Goal: Use online tool/utility: Utilize a website feature to perform a specific function

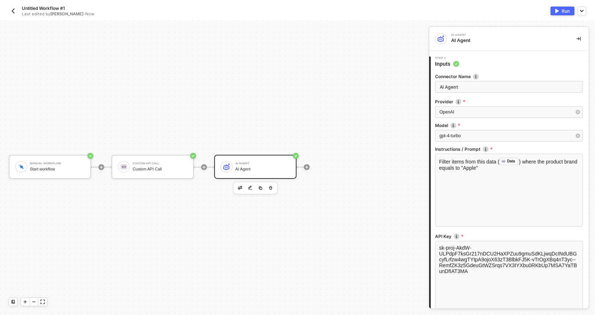
click at [250, 168] on div "AI Agent" at bounding box center [263, 169] width 55 height 5
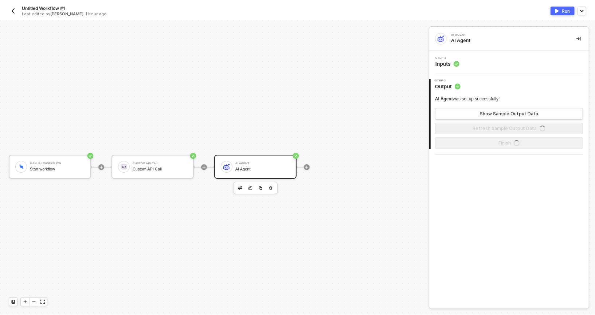
click at [263, 163] on div "AI Agent" at bounding box center [263, 163] width 55 height 3
click at [279, 163] on div "AI Agent" at bounding box center [263, 163] width 55 height 3
click at [456, 68] on div "Step 1 Inputs" at bounding box center [509, 62] width 160 height 23
click at [454, 66] on span "Inputs" at bounding box center [448, 63] width 24 height 7
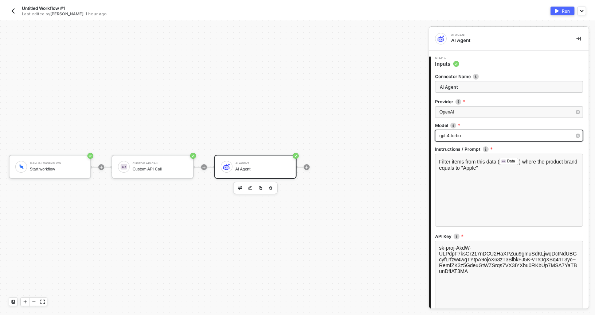
click at [463, 130] on div "gpt-4-turbo" at bounding box center [509, 136] width 148 height 12
click at [459, 113] on div "OpenAI" at bounding box center [506, 112] width 132 height 7
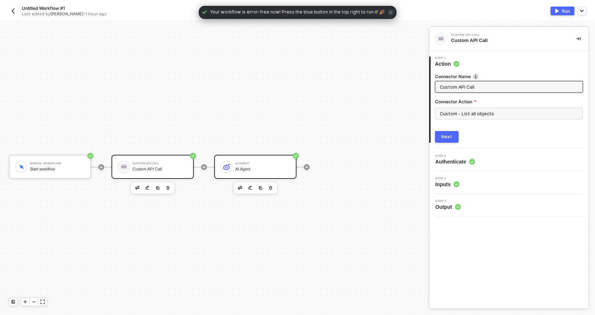
click at [224, 170] on div at bounding box center [227, 167] width 12 height 12
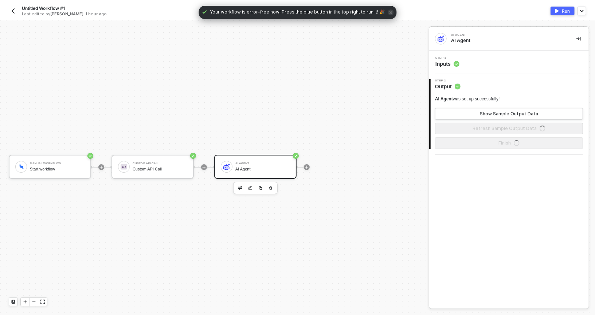
click at [460, 61] on div "Step 1 Inputs" at bounding box center [510, 62] width 158 height 11
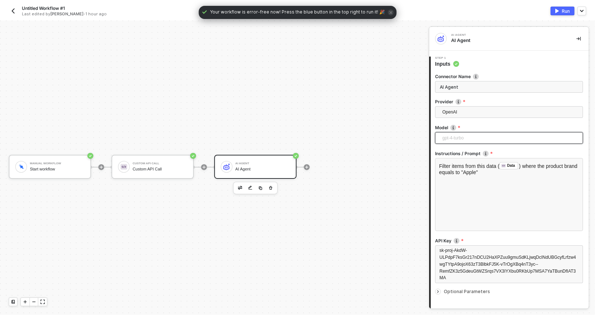
click at [450, 139] on span "gpt-4-turbo" at bounding box center [511, 137] width 136 height 11
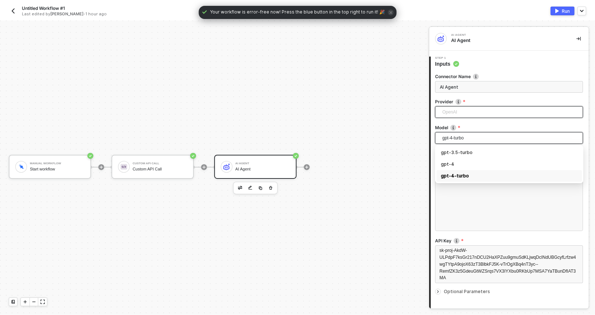
click at [459, 114] on span "OpenAI" at bounding box center [511, 111] width 136 height 11
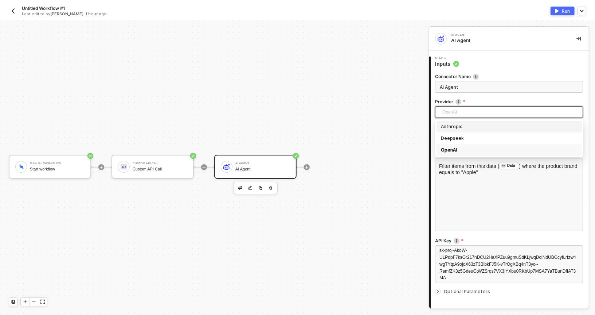
click at [463, 117] on input "search" at bounding box center [509, 111] width 139 height 11
click at [447, 198] on div "Filter items from this data ( Data ﻿ ) where the product brand equals to "Apple"" at bounding box center [509, 194] width 148 height 73
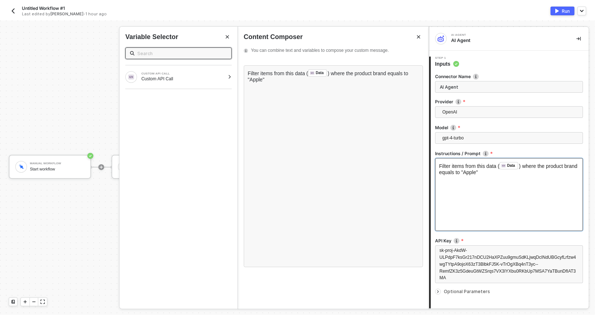
scroll to position [43, 0]
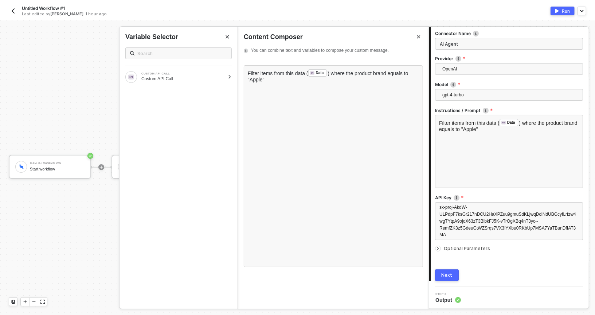
click at [453, 200] on div "API Key" at bounding box center [509, 198] width 148 height 8
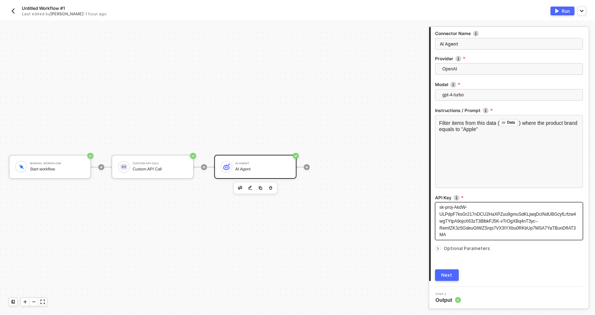
click at [451, 221] on span "sk-proj-AkdW-ULPdpF7ksGr217nDCU2HaXPZuu9gmuSdKLjwqDcINdUBGcyfLrfzw4wgTYtpA9ojoX…" at bounding box center [508, 221] width 137 height 32
click at [443, 247] on div at bounding box center [439, 248] width 9 height 8
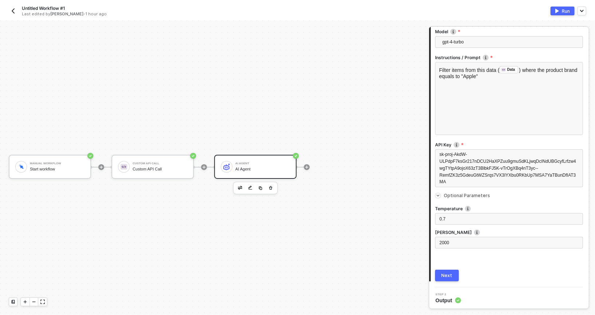
scroll to position [96, 0]
click at [436, 196] on icon "icon-arrow-right-small" at bounding box center [438, 195] width 4 height 4
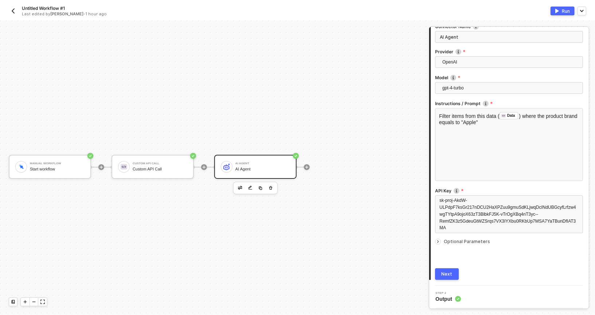
scroll to position [43, 0]
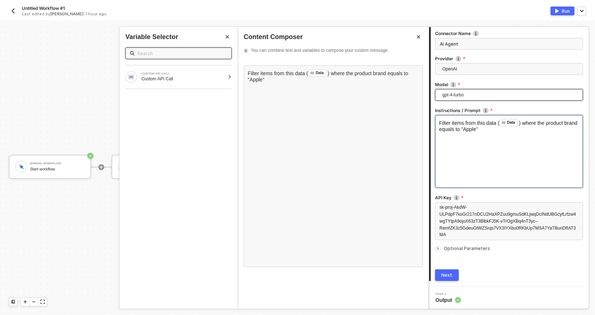
click at [474, 94] on span "gpt-4-turbo" at bounding box center [511, 94] width 136 height 11
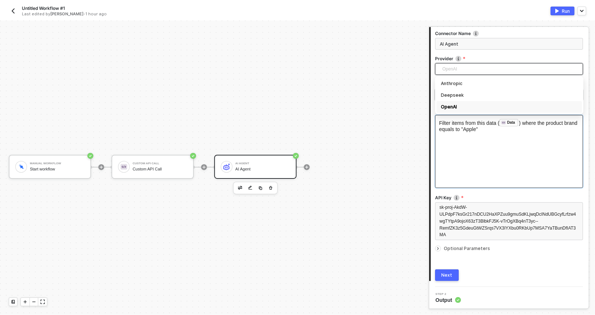
click at [477, 73] on span "OpenAI" at bounding box center [511, 68] width 136 height 11
